Goal: Task Accomplishment & Management: Complete application form

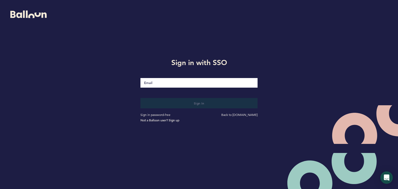
click at [166, 83] on input "Email" at bounding box center [198, 83] width 117 height 10
type input "[EMAIL_ADDRESS][DOMAIN_NAME]"
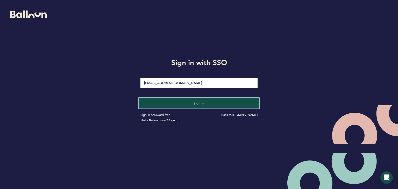
click at [189, 103] on button "Sign in" at bounding box center [199, 103] width 121 height 11
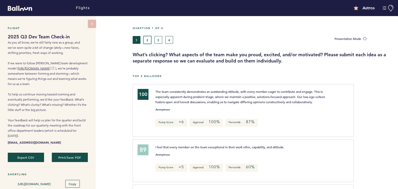
click at [147, 39] on button "2" at bounding box center [147, 40] width 8 height 8
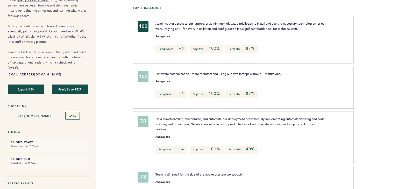
scroll to position [10, 0]
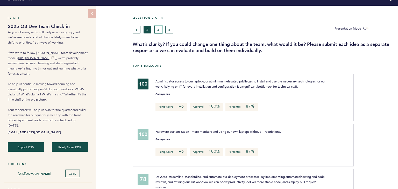
click at [158, 29] on button "3" at bounding box center [158, 30] width 8 height 8
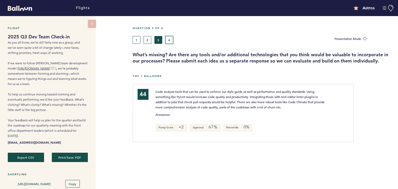
drag, startPoint x: 170, startPoint y: 37, endPoint x: 171, endPoint y: 47, distance: 9.7
click at [170, 37] on button "4" at bounding box center [169, 40] width 8 height 8
